Goal: Find specific page/section: Find specific page/section

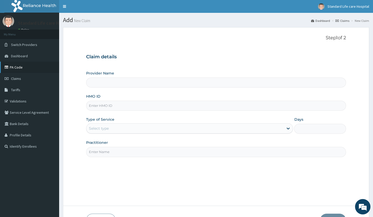
click at [24, 67] on link "PA Code" at bounding box center [29, 67] width 59 height 11
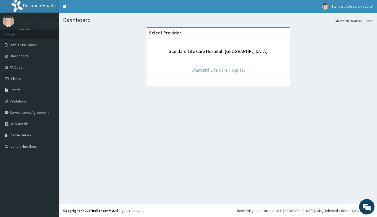
click at [219, 71] on link "Standard Life Care Hospital" at bounding box center [217, 70] width 53 height 6
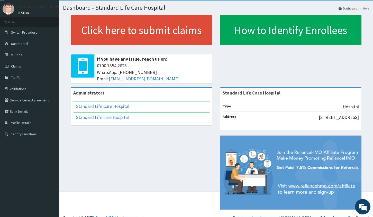
scroll to position [19, 0]
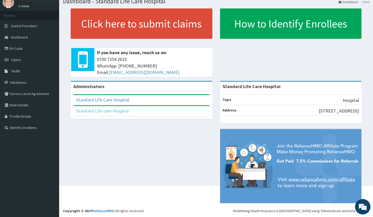
click at [116, 111] on link "Standard Life care Hospital" at bounding box center [102, 111] width 53 height 6
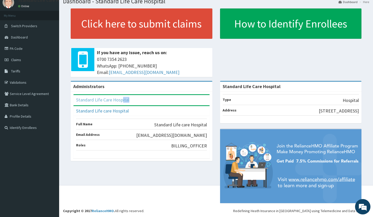
click at [123, 102] on div "Standard Life Care Hospital" at bounding box center [142, 100] width 136 height 10
click at [152, 101] on div "Standard Life Care Hospital" at bounding box center [142, 100] width 136 height 10
drag, startPoint x: 97, startPoint y: 96, endPoint x: 96, endPoint y: 98, distance: 2.6
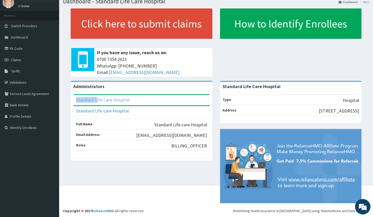
click at [96, 98] on div "Standard Life Care Hospital" at bounding box center [142, 100] width 136 height 10
click at [95, 99] on link "Standard Life Care Hospital" at bounding box center [102, 100] width 53 height 6
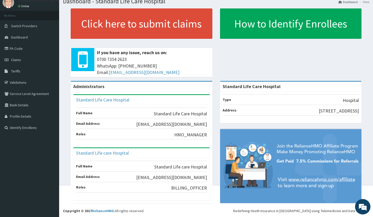
click at [147, 100] on div "Standard Life Care Hospital" at bounding box center [142, 100] width 136 height 10
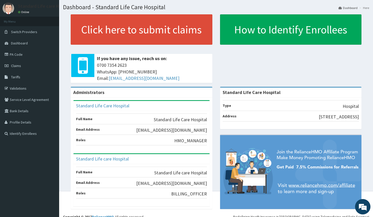
scroll to position [19, 0]
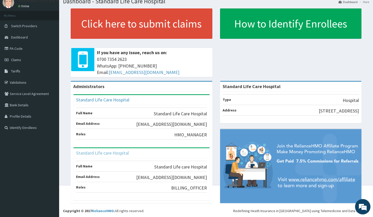
click at [89, 152] on link "Standard Life care Hospital" at bounding box center [102, 153] width 53 height 6
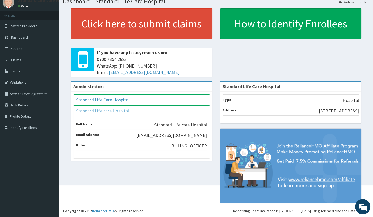
click at [98, 112] on link "Standard Life care Hospital" at bounding box center [102, 111] width 53 height 6
click at [102, 110] on link "Standard Life care Hospital" at bounding box center [102, 111] width 53 height 6
click at [97, 111] on link "Standard Life care Hospital" at bounding box center [102, 111] width 53 height 6
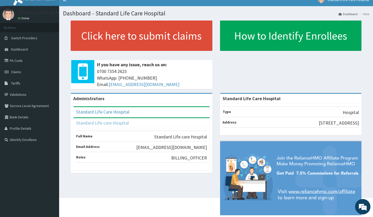
scroll to position [0, 0]
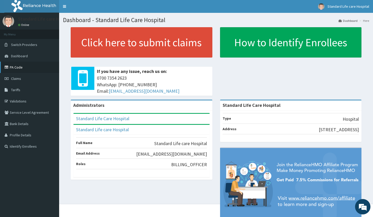
click at [16, 68] on link "PA Code" at bounding box center [29, 67] width 59 height 11
